Goal: Transaction & Acquisition: Purchase product/service

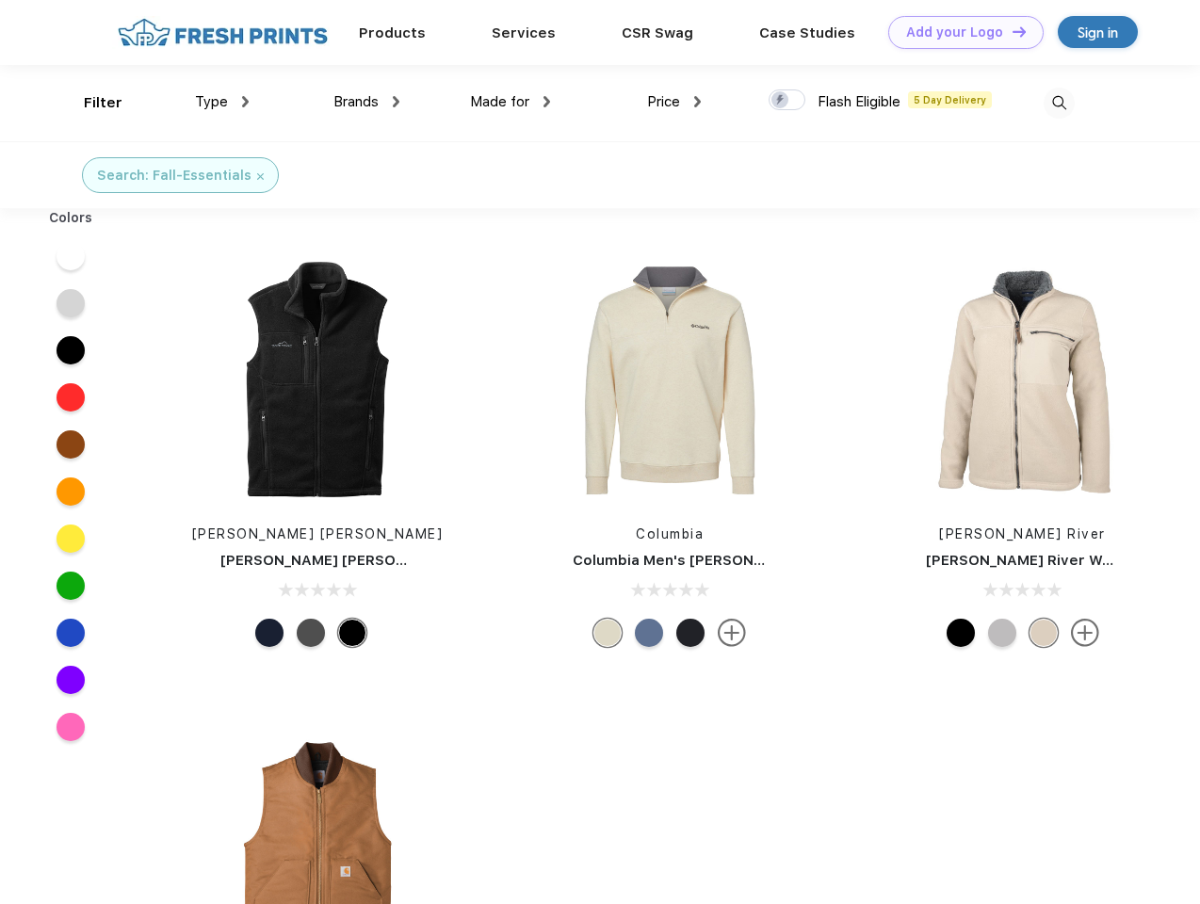
click at [958, 32] on link "Add your Logo Design Tool" at bounding box center [965, 32] width 155 height 33
click at [0, 0] on div "Design Tool" at bounding box center [0, 0] width 0 height 0
click at [1010, 31] on link "Add your Logo Design Tool" at bounding box center [965, 32] width 155 height 33
click at [90, 103] on div "Filter" at bounding box center [103, 103] width 39 height 22
click at [222, 102] on span "Type" at bounding box center [211, 101] width 33 height 17
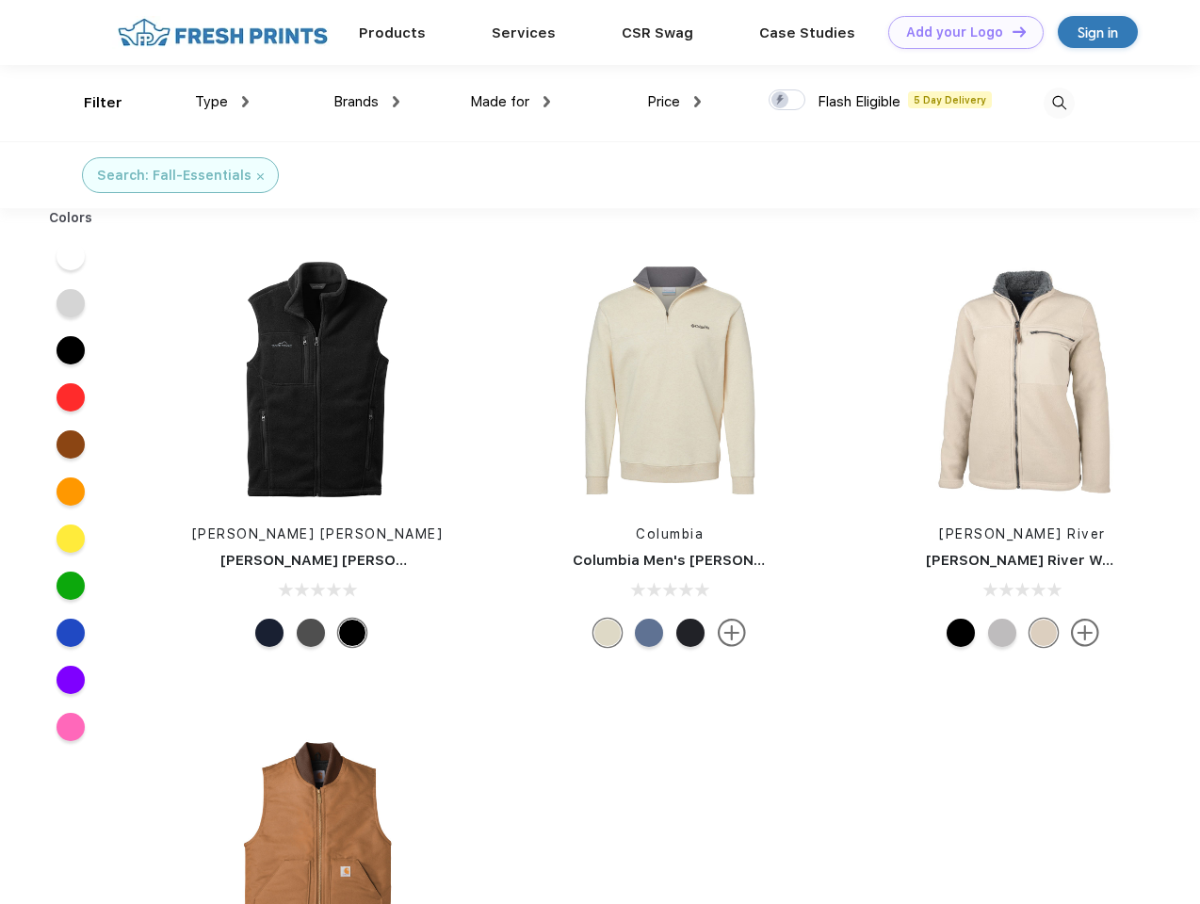
click at [366, 102] on span "Brands" at bounding box center [355, 101] width 45 height 17
click at [510, 102] on span "Made for" at bounding box center [499, 101] width 59 height 17
click at [674, 102] on span "Price" at bounding box center [663, 101] width 33 height 17
click at [787, 101] on div at bounding box center [786, 99] width 37 height 21
click at [781, 101] on input "checkbox" at bounding box center [774, 95] width 12 height 12
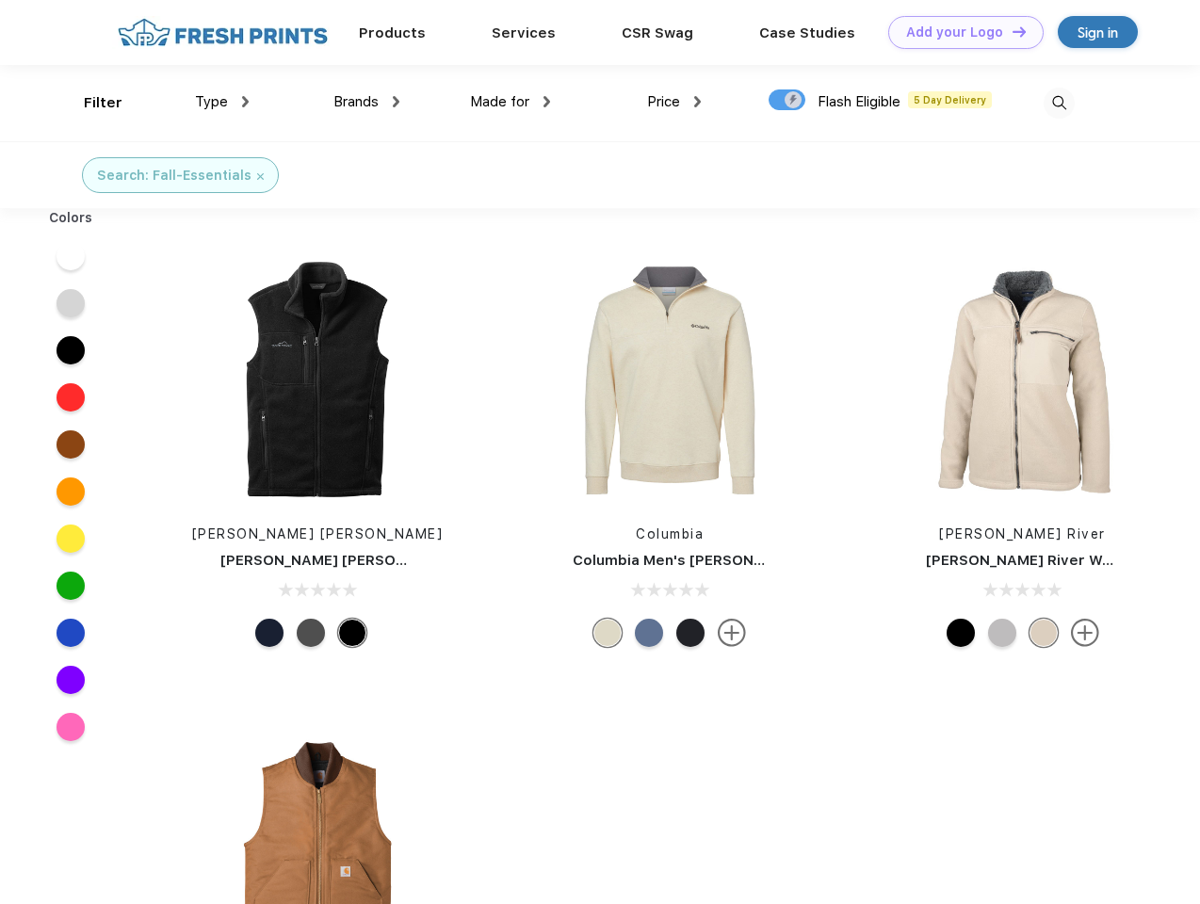
click at [1058, 103] on img at bounding box center [1058, 103] width 31 height 31
